Goal: Task Accomplishment & Management: Complete application form

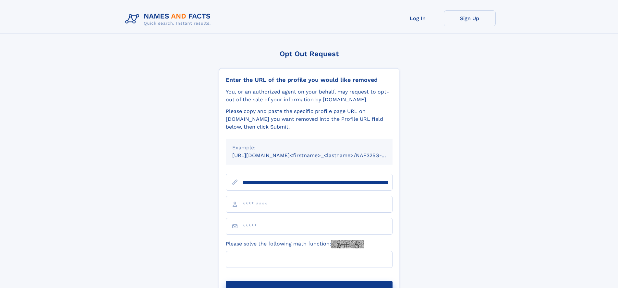
scroll to position [0, 89]
type input "**********"
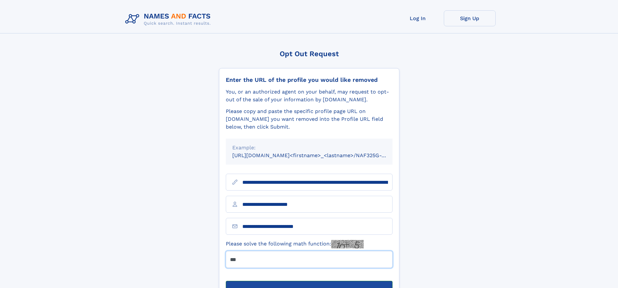
type input "***"
click at [309, 281] on button "Submit Opt Out Request" at bounding box center [309, 291] width 167 height 21
